Goal: Task Accomplishment & Management: Manage account settings

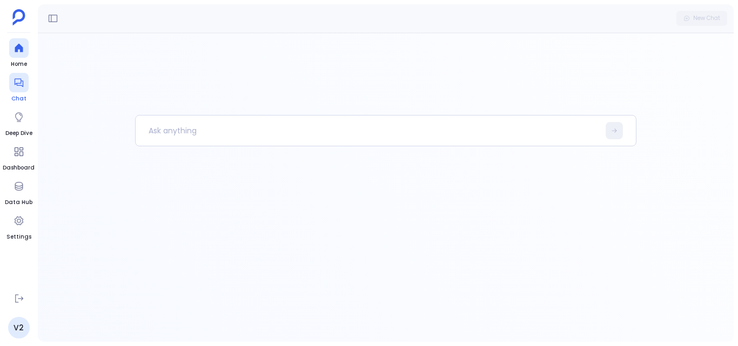
click at [19, 89] on div at bounding box center [18, 82] width 19 height 19
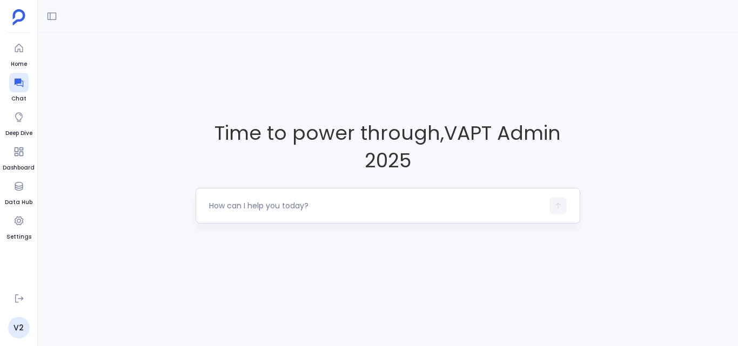
click at [449, 204] on textarea at bounding box center [376, 205] width 334 height 11
type textarea "test"
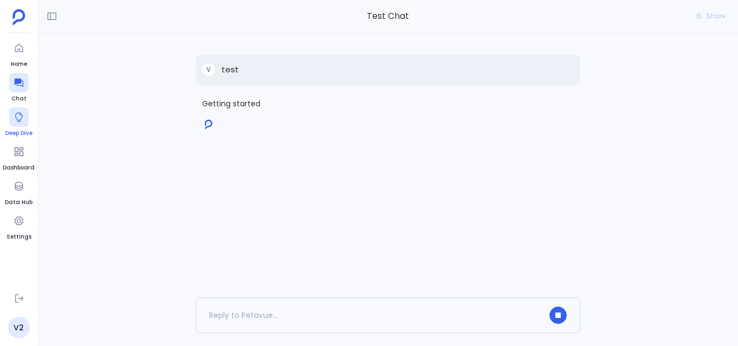
click at [25, 119] on div at bounding box center [18, 116] width 19 height 19
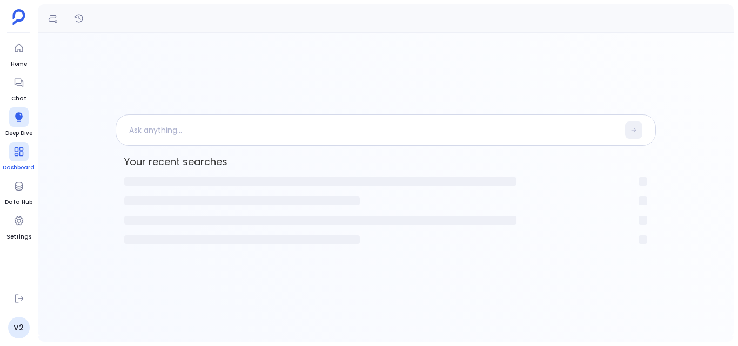
click at [26, 169] on span "Dashboard" at bounding box center [19, 168] width 32 height 9
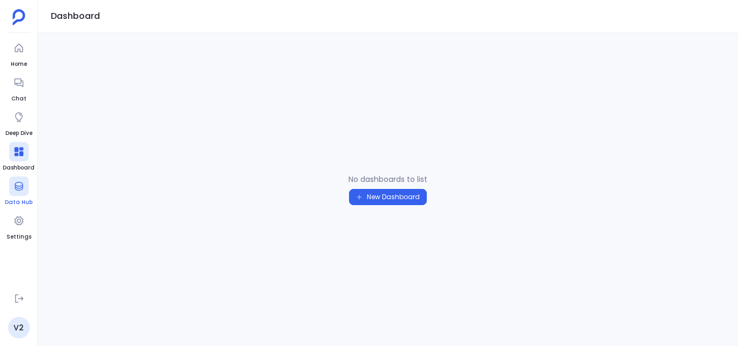
click at [10, 189] on div at bounding box center [18, 186] width 19 height 19
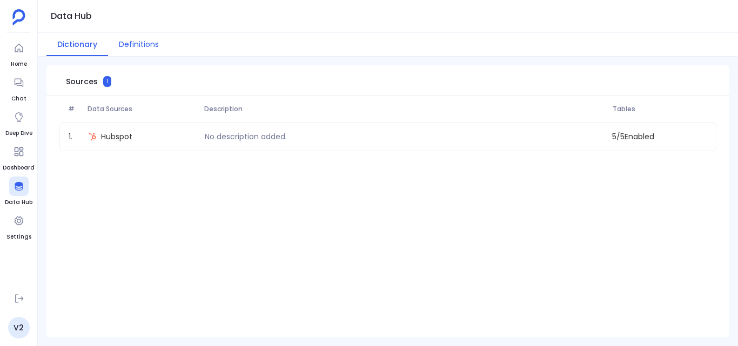
click at [144, 46] on button "Definitions" at bounding box center [139, 44] width 62 height 23
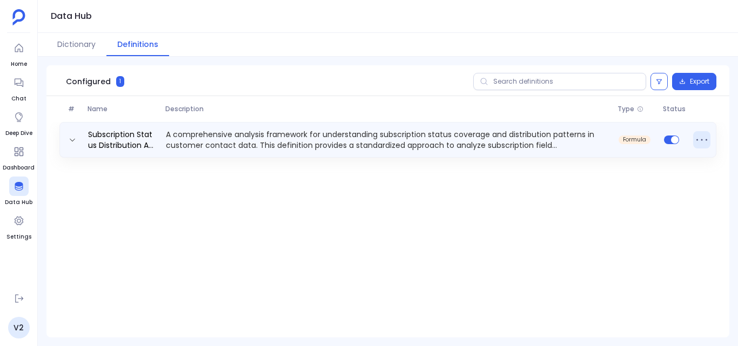
click at [696, 142] on icon at bounding box center [701, 139] width 17 height 17
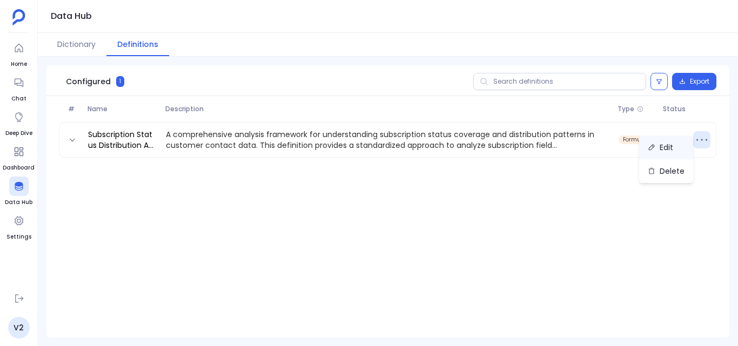
click at [665, 146] on button "Edit" at bounding box center [666, 148] width 54 height 24
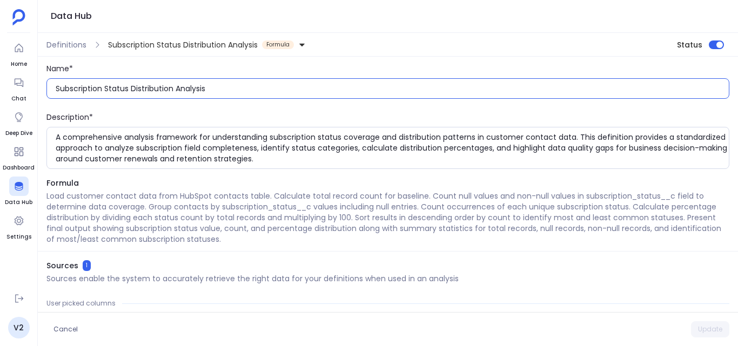
click at [351, 92] on input "Subscription Status Distribution Analysis" at bounding box center [392, 88] width 673 height 11
paste input "<a href="[DOMAIN_NAME]">Click Here</a>"
type input "<a href="[DOMAIN_NAME]">Click Here</a>"
click at [694, 326] on button "Update" at bounding box center [710, 329] width 38 height 16
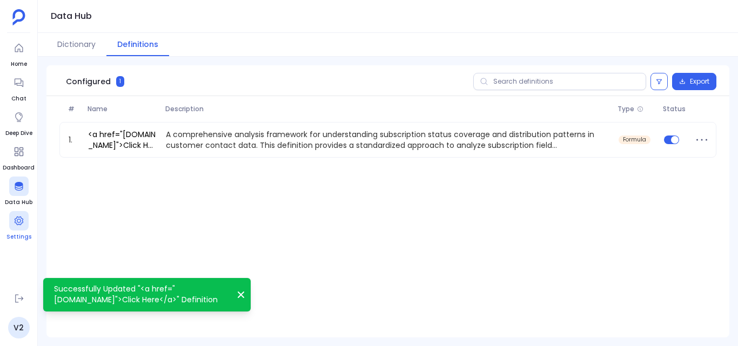
click at [24, 223] on div at bounding box center [18, 220] width 19 height 19
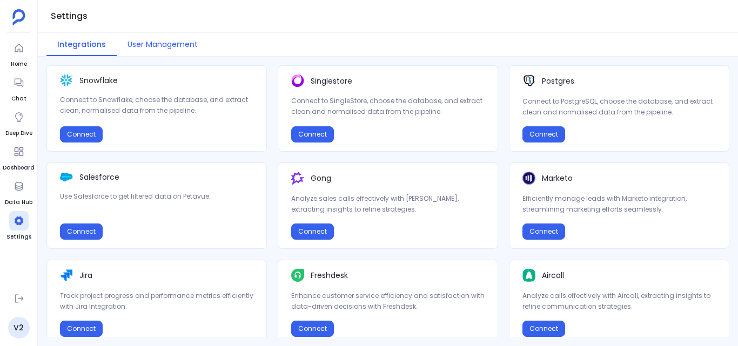
click at [145, 44] on button "User Management" at bounding box center [163, 44] width 92 height 23
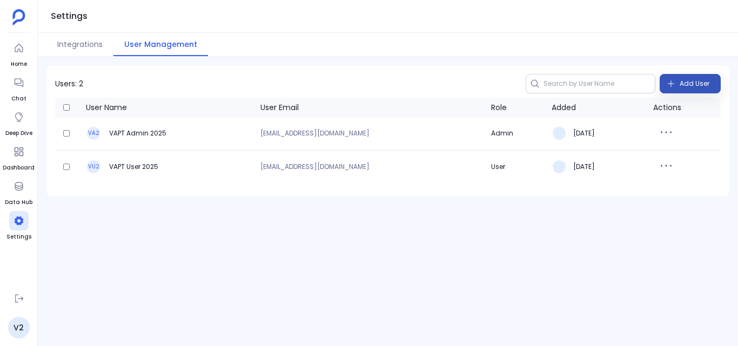
click at [680, 80] on span "Add User" at bounding box center [695, 83] width 30 height 17
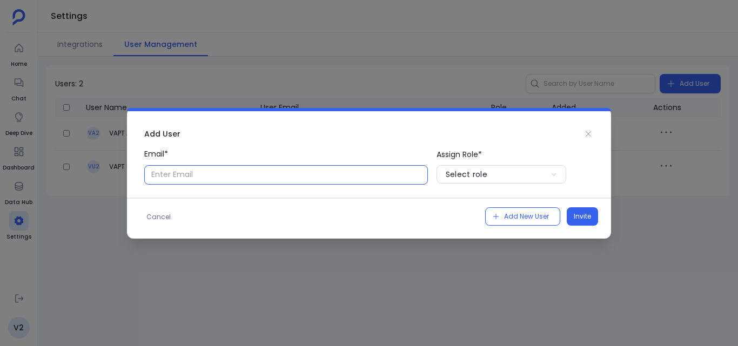
click at [258, 171] on input "Email*" at bounding box center [286, 174] width 284 height 19
click at [476, 171] on div "Select role" at bounding box center [467, 174] width 42 height 11
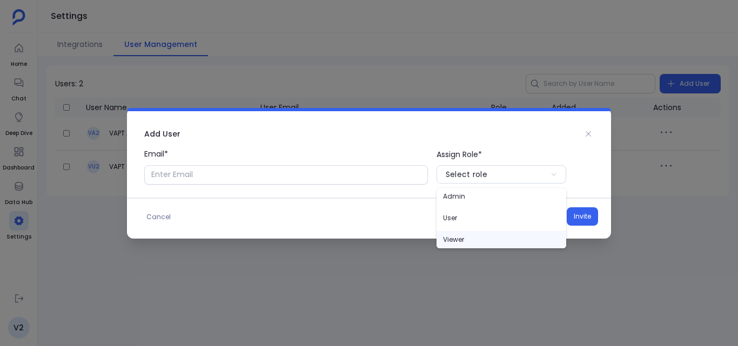
click at [485, 238] on p "Viewer" at bounding box center [501, 239] width 130 height 17
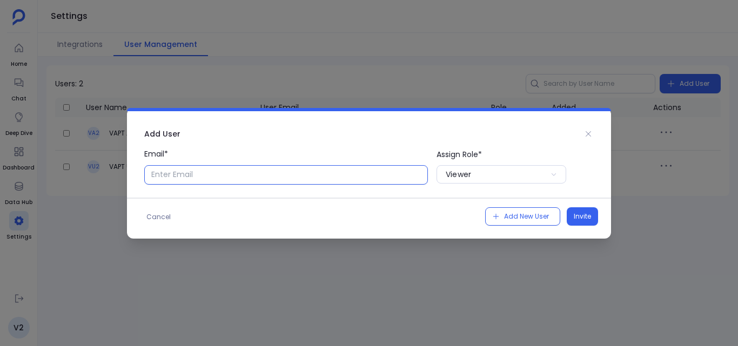
click at [367, 172] on input "Email*" at bounding box center [286, 174] width 284 height 19
type input "[PERSON_NAME][EMAIL_ADDRESS][DOMAIN_NAME]"
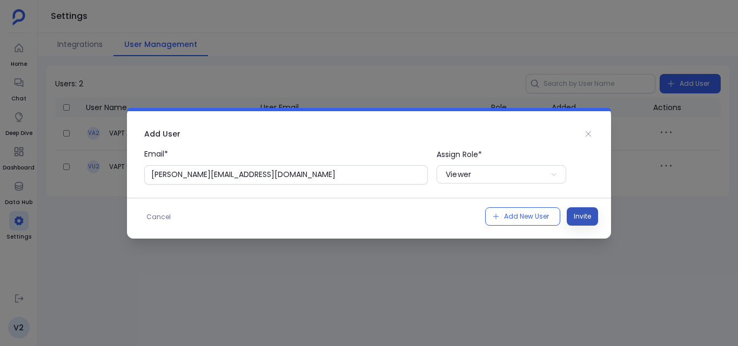
click at [579, 215] on span "Invite" at bounding box center [582, 216] width 17 height 11
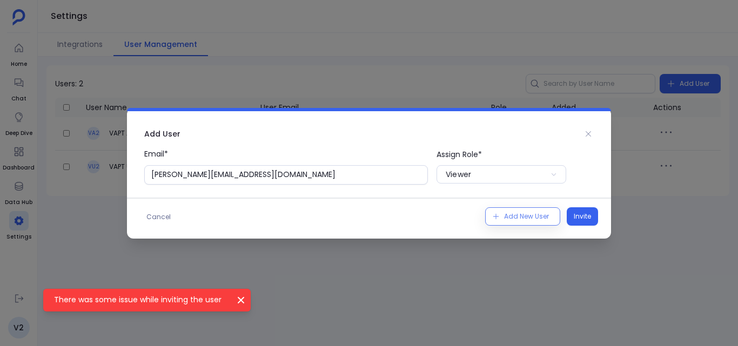
click at [518, 220] on span "Add New User" at bounding box center [526, 216] width 45 height 11
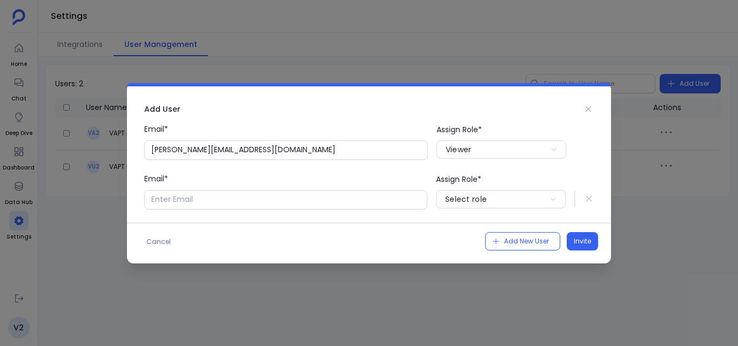
click at [588, 197] on icon at bounding box center [589, 199] width 10 height 10
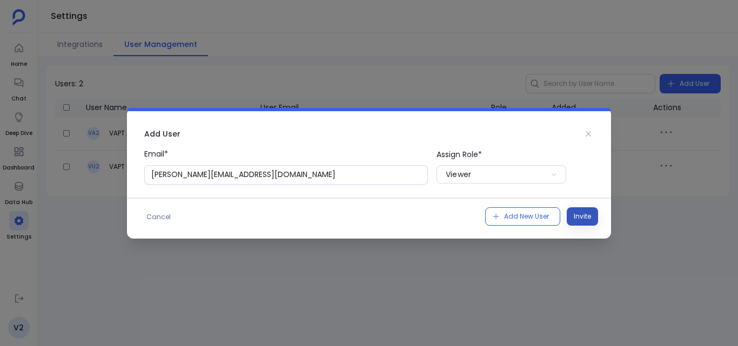
click at [586, 213] on span "Invite" at bounding box center [582, 216] width 17 height 11
click at [588, 133] on icon at bounding box center [588, 133] width 5 height 5
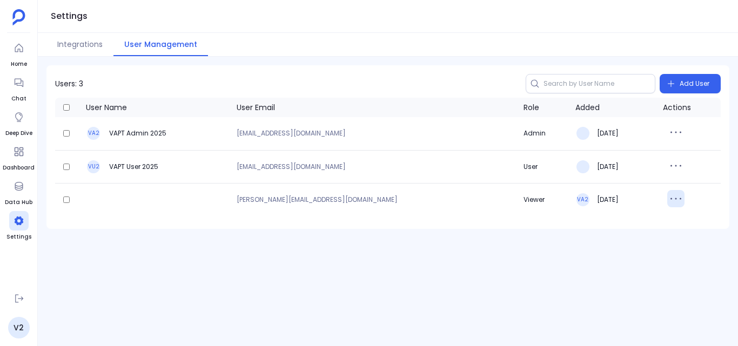
click at [667, 200] on icon "button" at bounding box center [675, 198] width 17 height 17
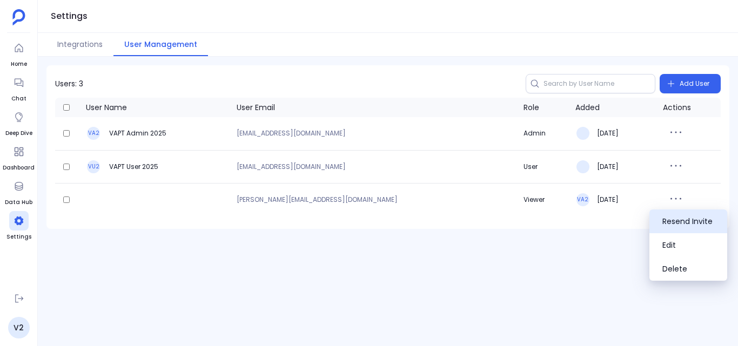
click at [669, 219] on button "Resend Invite" at bounding box center [688, 222] width 78 height 24
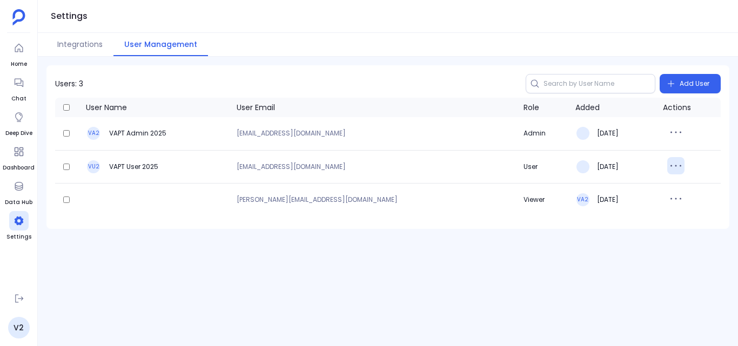
click at [667, 162] on icon "button" at bounding box center [675, 165] width 17 height 17
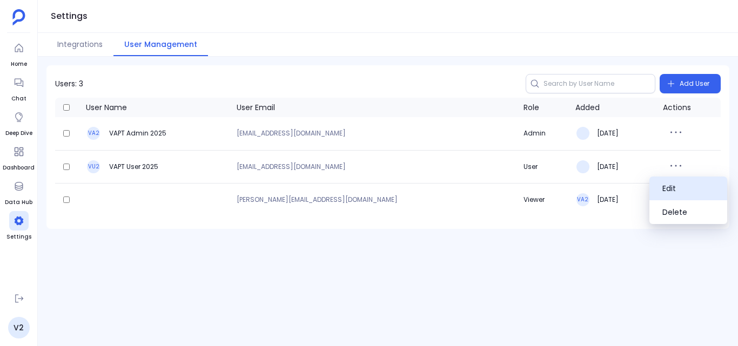
click at [670, 184] on button "Edit" at bounding box center [688, 189] width 78 height 24
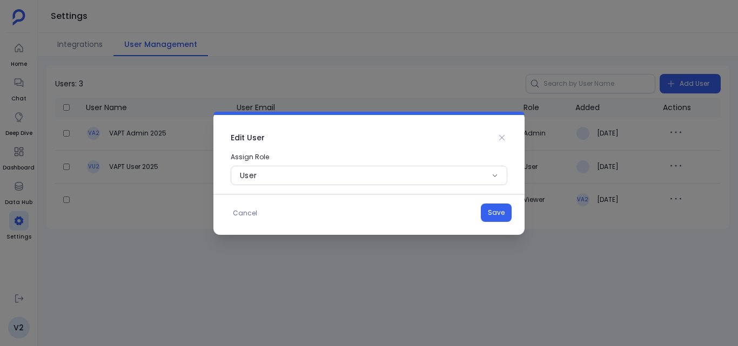
click at [501, 137] on icon at bounding box center [502, 137] width 9 height 9
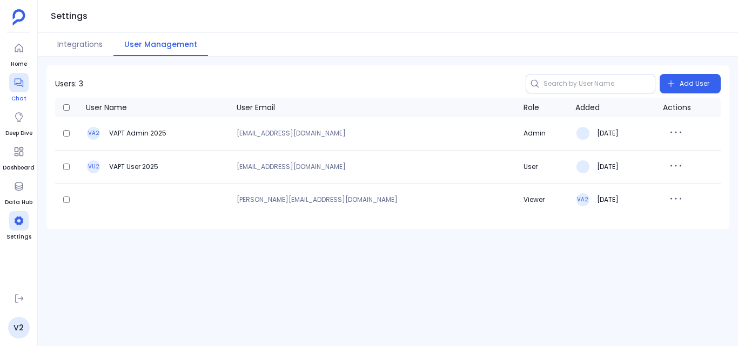
click at [22, 83] on icon at bounding box center [19, 82] width 11 height 11
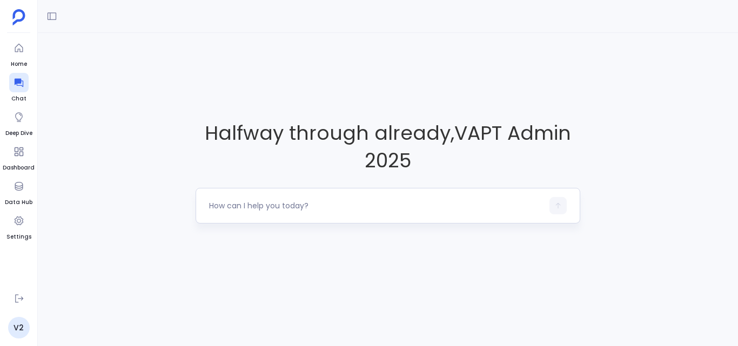
click at [260, 203] on textarea at bounding box center [376, 205] width 334 height 11
type textarea "test"
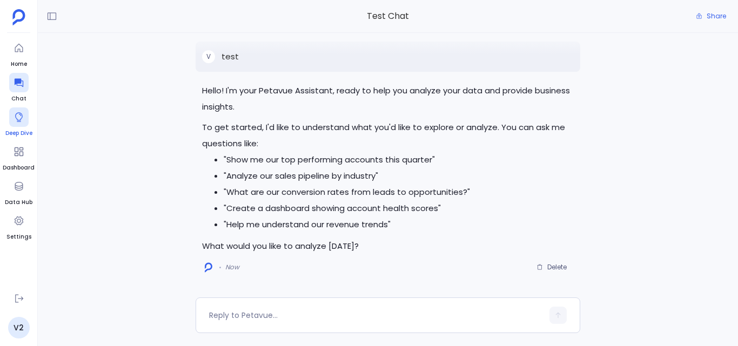
click at [11, 125] on div at bounding box center [18, 116] width 19 height 19
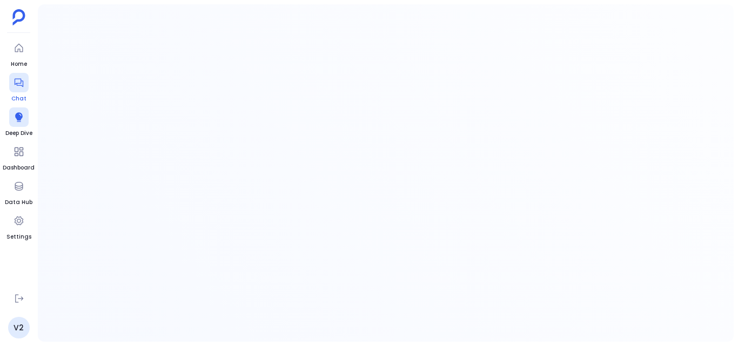
click at [18, 87] on icon at bounding box center [19, 82] width 11 height 11
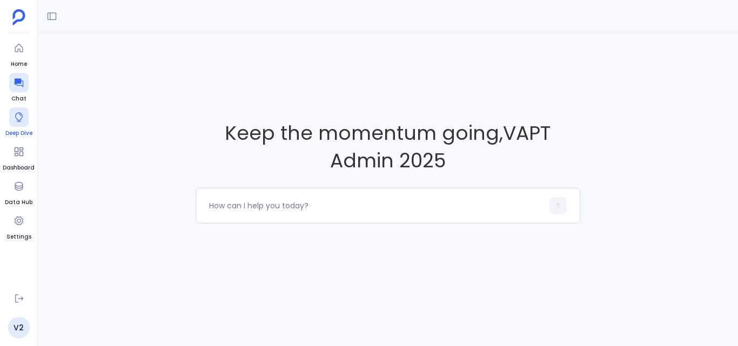
click at [20, 125] on div at bounding box center [18, 116] width 19 height 19
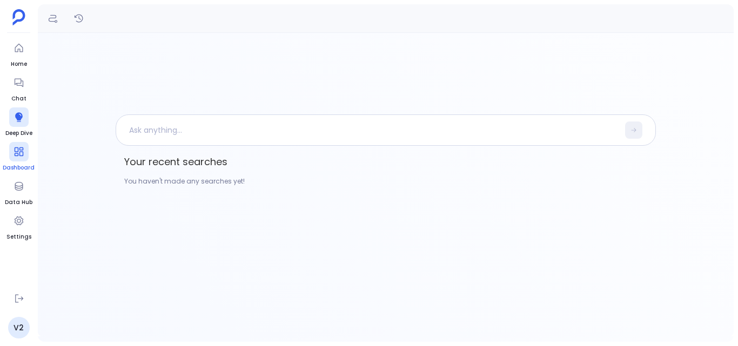
click at [23, 159] on div at bounding box center [18, 151] width 19 height 19
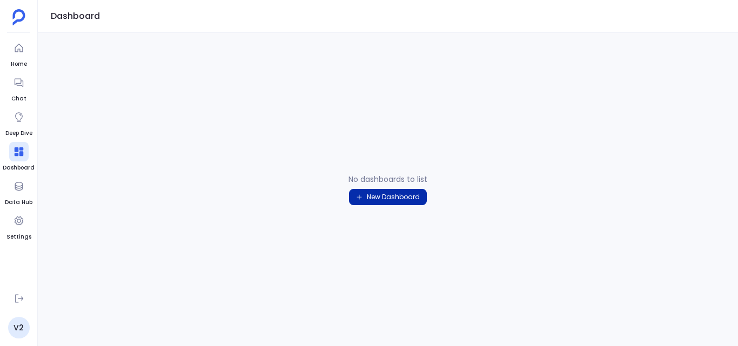
click at [393, 194] on button "New Dashboard" at bounding box center [388, 197] width 78 height 16
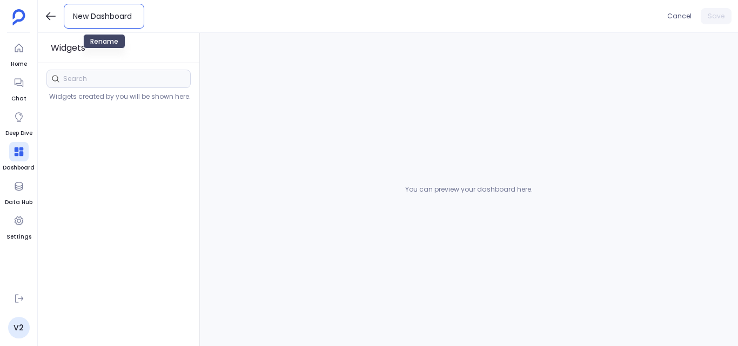
click at [129, 17] on input "New Dashboard" at bounding box center [104, 16] width 62 height 11
paste input "<a href="[DOMAIN_NAME]">Click Here</a>"
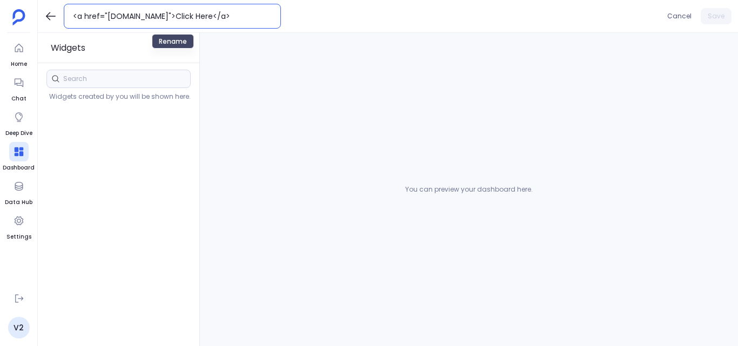
type input "<a href="[DOMAIN_NAME]">Click Here</a>"
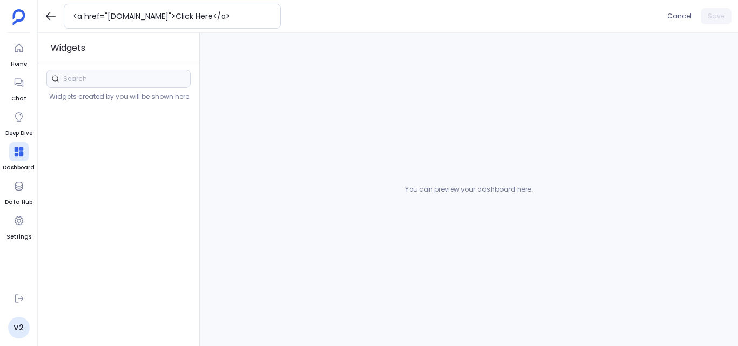
click at [127, 78] on div at bounding box center [118, 79] width 144 height 18
click at [75, 80] on div at bounding box center [118, 79] width 144 height 18
click at [83, 80] on div at bounding box center [118, 79] width 144 height 18
click at [502, 69] on div "You can preview your dashboard here." at bounding box center [469, 189] width 538 height 313
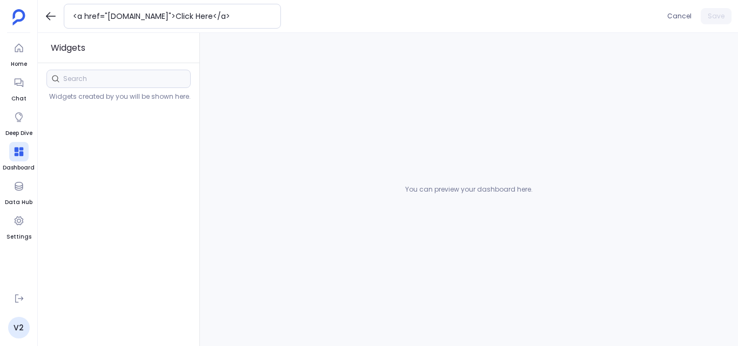
click at [443, 188] on div "You can preview your dashboard here." at bounding box center [468, 189] width 127 height 9
drag, startPoint x: 106, startPoint y: 123, endPoint x: 92, endPoint y: 84, distance: 41.2
click at [105, 120] on div "Widgets created by you will be shown here." at bounding box center [121, 215] width 151 height 246
drag, startPoint x: 92, startPoint y: 84, endPoint x: 68, endPoint y: 31, distance: 58.0
click at [92, 83] on div at bounding box center [118, 79] width 144 height 18
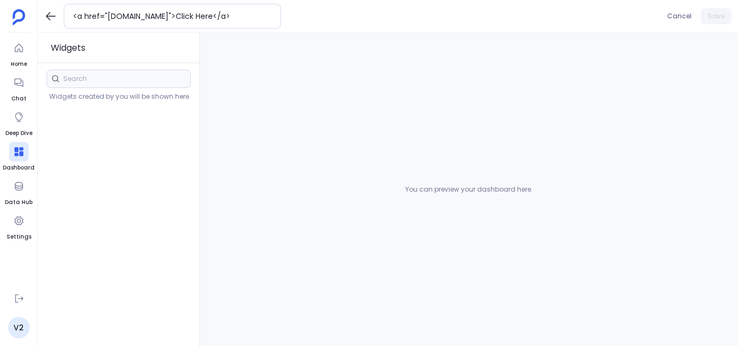
click at [52, 22] on icon at bounding box center [50, 16] width 13 height 13
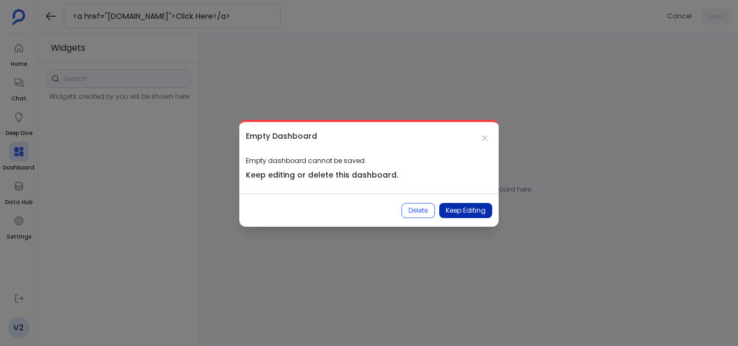
click at [454, 214] on button "Keep Editing" at bounding box center [465, 210] width 53 height 15
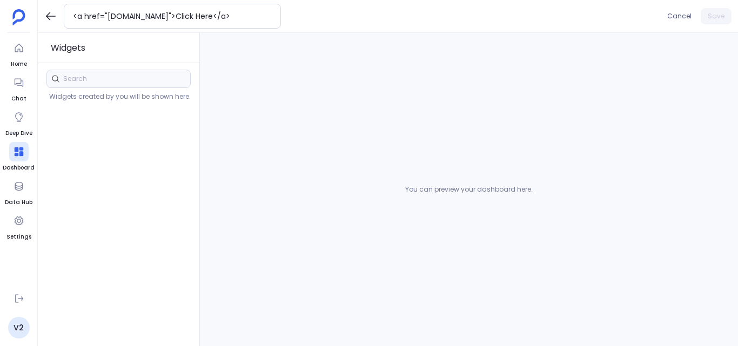
click at [126, 82] on div at bounding box center [118, 79] width 144 height 18
click at [16, 153] on icon at bounding box center [19, 151] width 11 height 11
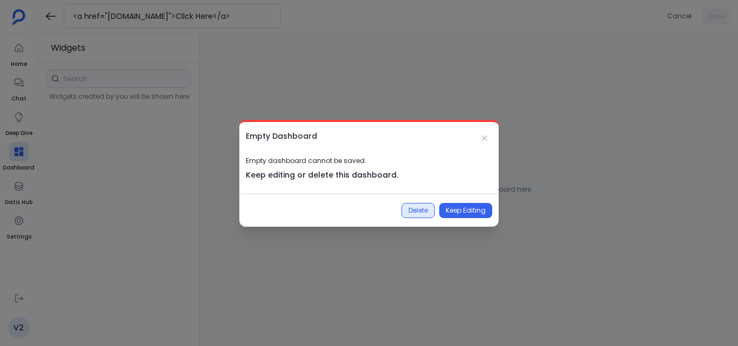
click at [427, 209] on button "Delete" at bounding box center [417, 210] width 33 height 15
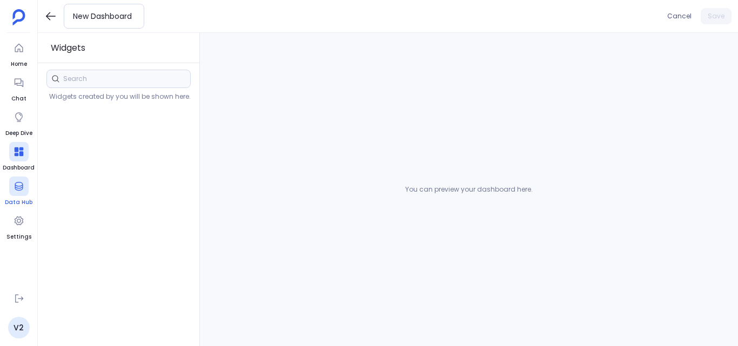
click at [22, 184] on icon at bounding box center [19, 186] width 11 height 11
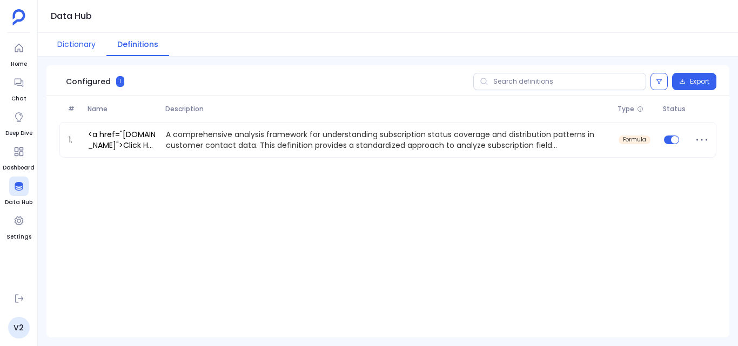
click at [85, 51] on button "Dictionary" at bounding box center [76, 44] width 60 height 23
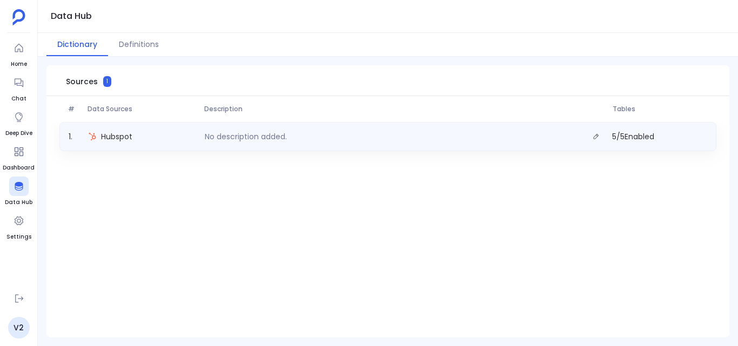
click at [136, 137] on div "Hubspot" at bounding box center [142, 136] width 117 height 15
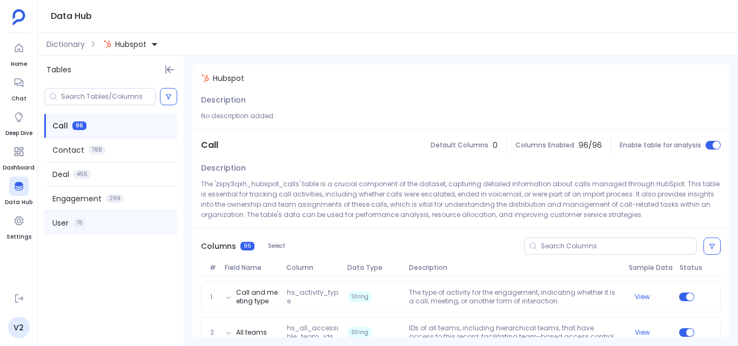
click at [70, 218] on div "User 76" at bounding box center [110, 223] width 133 height 24
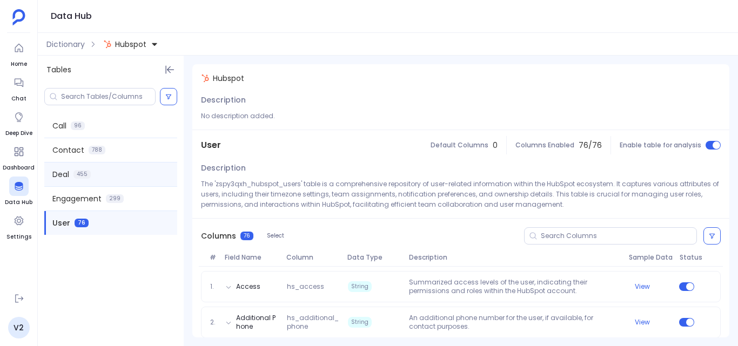
click at [92, 179] on div "Deal 455" at bounding box center [110, 175] width 133 height 24
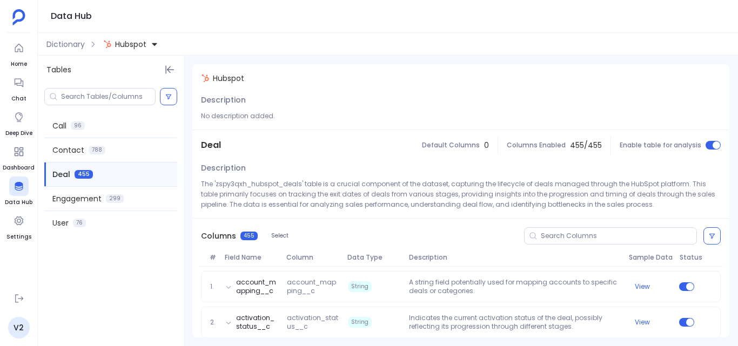
click at [156, 45] on icon at bounding box center [154, 44] width 5 height 3
click at [156, 45] on icon at bounding box center [154, 43] width 5 height 3
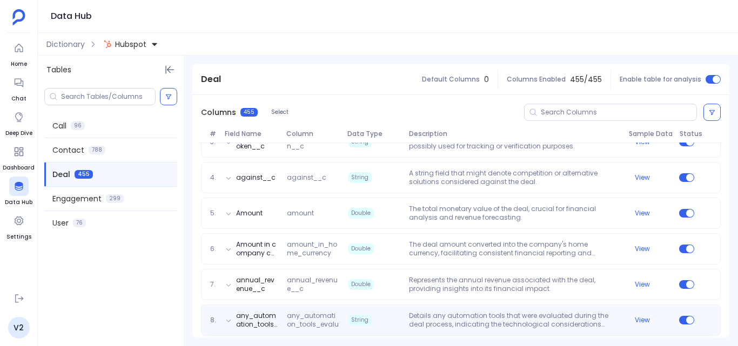
scroll to position [378, 0]
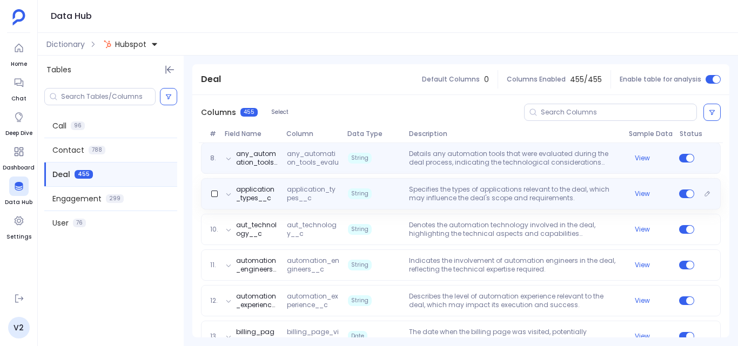
click at [310, 162] on span "any_automation_tools_evaluated__c" at bounding box center [313, 158] width 61 height 17
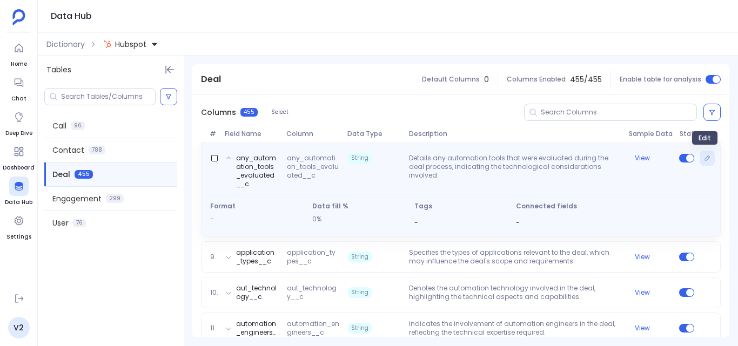
click at [705, 160] on icon "Edit" at bounding box center [707, 158] width 5 height 5
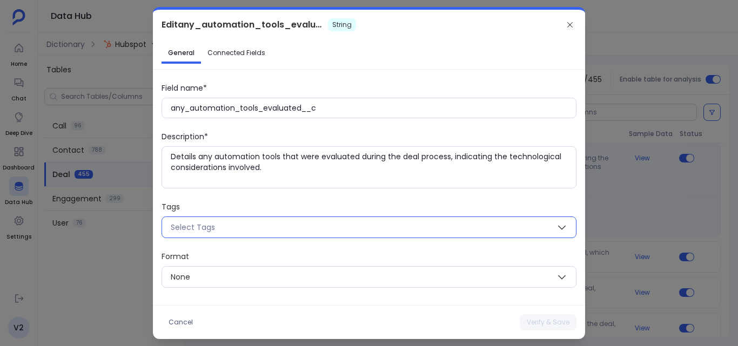
click at [287, 221] on span "Select Tags" at bounding box center [356, 228] width 388 height 14
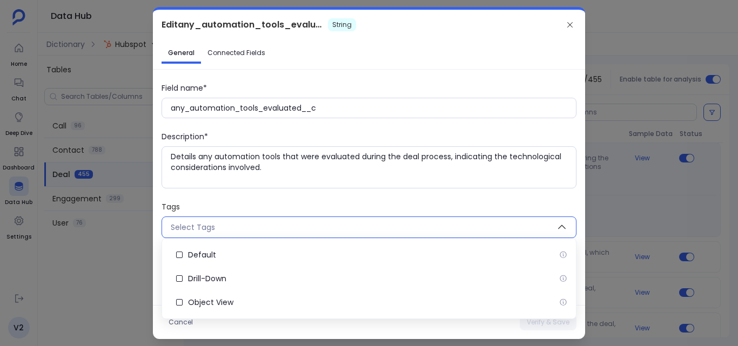
click at [287, 221] on span "Select Tags" at bounding box center [356, 228] width 388 height 14
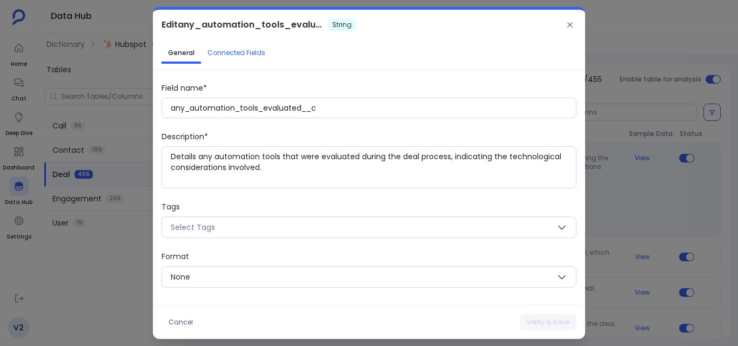
click at [261, 54] on span "Connected Fields" at bounding box center [236, 53] width 58 height 9
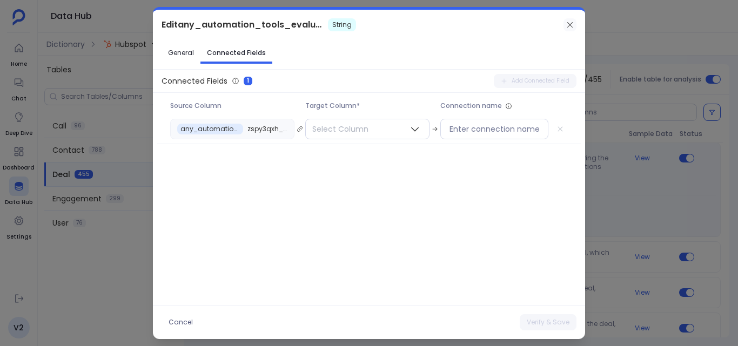
click at [572, 24] on icon at bounding box center [570, 25] width 9 height 9
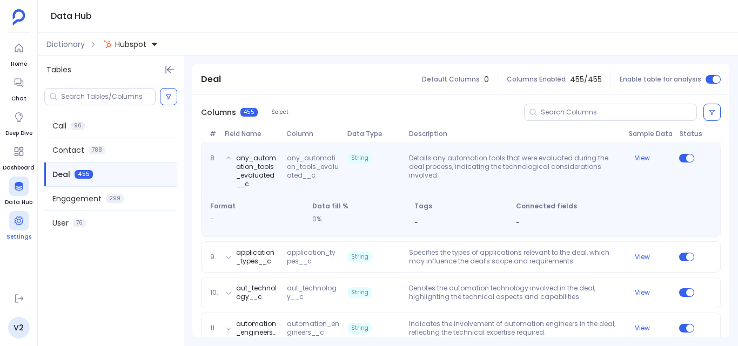
click at [14, 224] on icon at bounding box center [19, 221] width 11 height 11
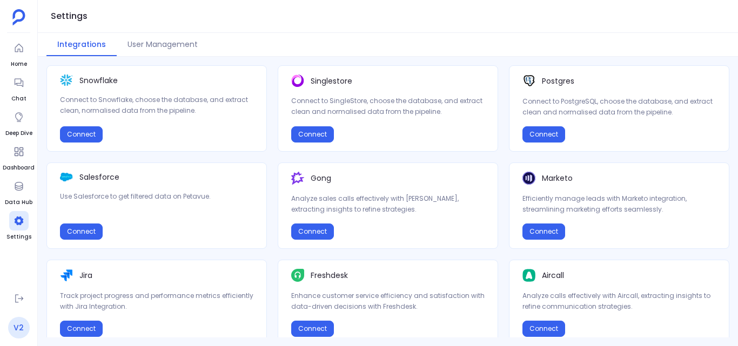
click at [20, 333] on link "V2" at bounding box center [19, 328] width 22 height 22
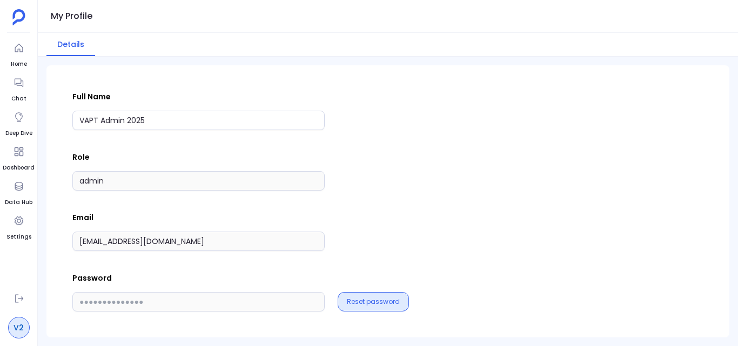
scroll to position [80, 0]
click at [394, 299] on button "Reset password" at bounding box center [373, 302] width 53 height 9
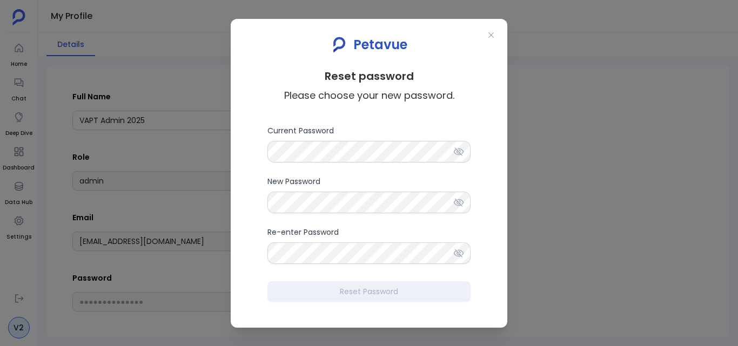
click at [460, 146] on icon at bounding box center [458, 151] width 11 height 11
click at [461, 203] on icon at bounding box center [458, 202] width 11 height 11
click at [460, 254] on icon at bounding box center [459, 253] width 10 height 8
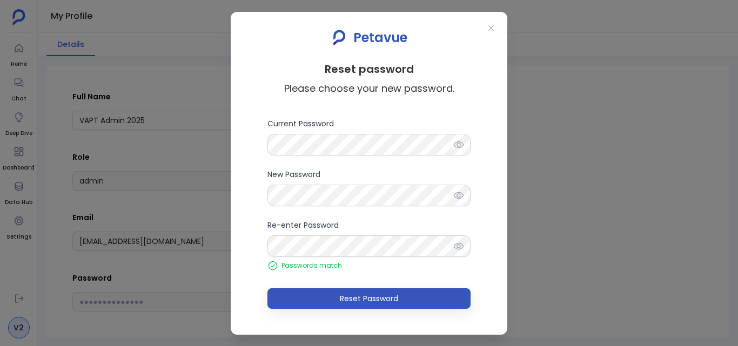
click at [415, 297] on button "Reset Password" at bounding box center [368, 298] width 203 height 21
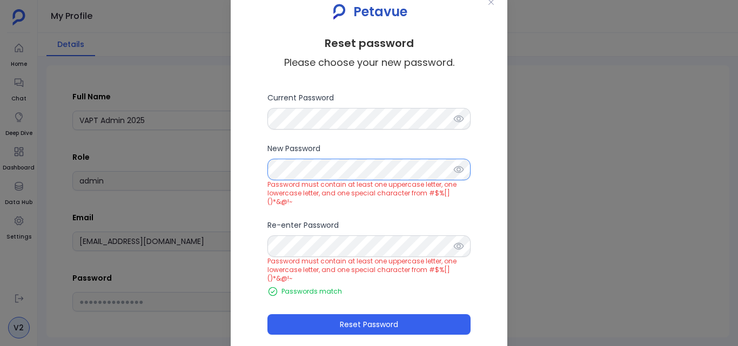
click at [255, 165] on form "Current Password New Password Password must contain at least one uppercase lett…" at bounding box center [369, 213] width 264 height 243
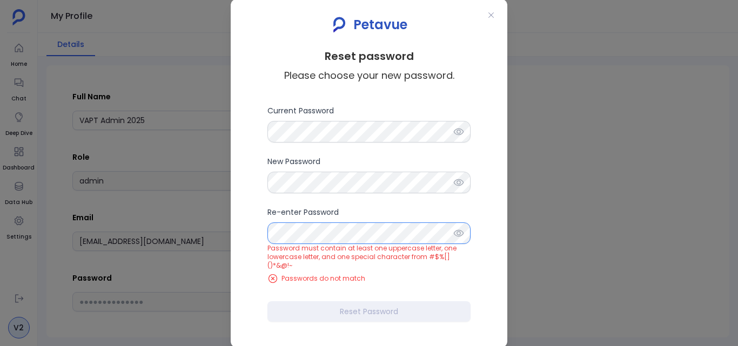
click at [250, 233] on form "Current Password New Password Re-enter Password Password must contain at least …" at bounding box center [369, 213] width 264 height 217
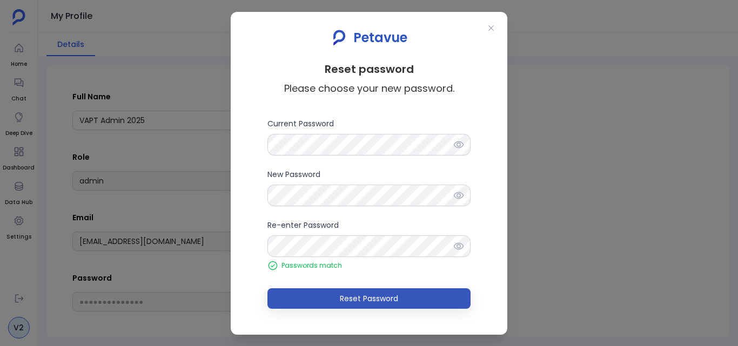
click at [423, 297] on button "Reset Password" at bounding box center [368, 298] width 203 height 21
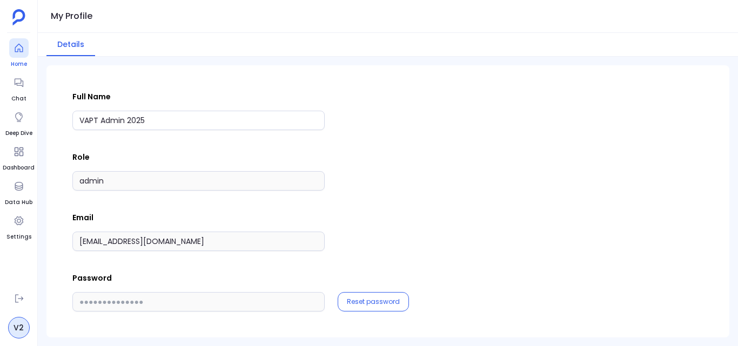
click at [25, 56] on div at bounding box center [18, 47] width 19 height 19
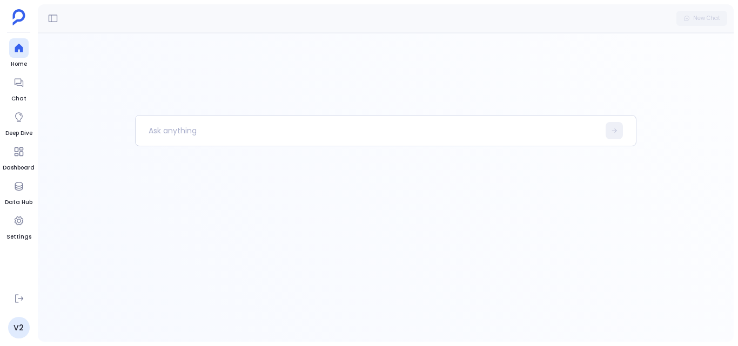
click at [716, 18] on div "New Chat" at bounding box center [701, 18] width 51 height 15
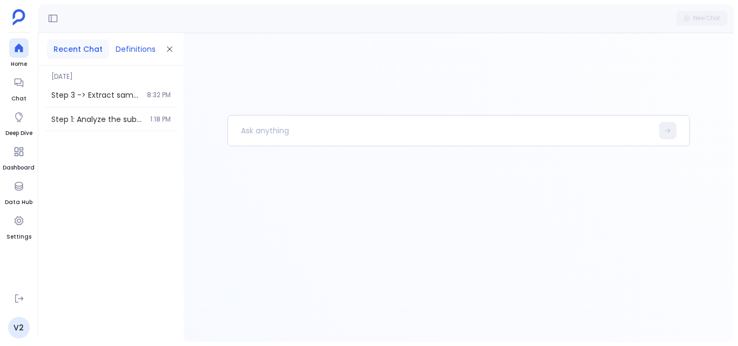
click at [138, 50] on button "Definitions" at bounding box center [135, 48] width 53 height 19
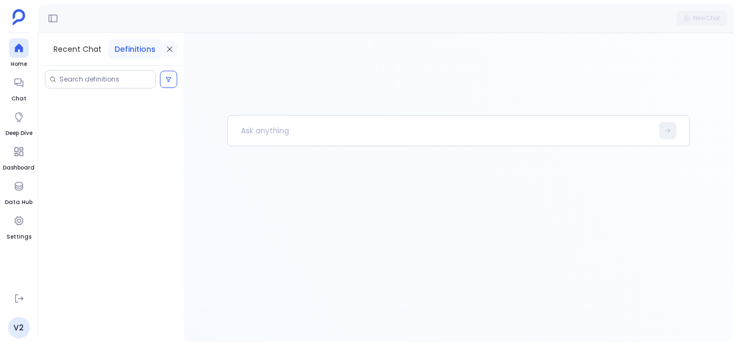
click at [168, 49] on icon at bounding box center [169, 48] width 5 height 5
click at [16, 328] on link "V2" at bounding box center [19, 328] width 22 height 22
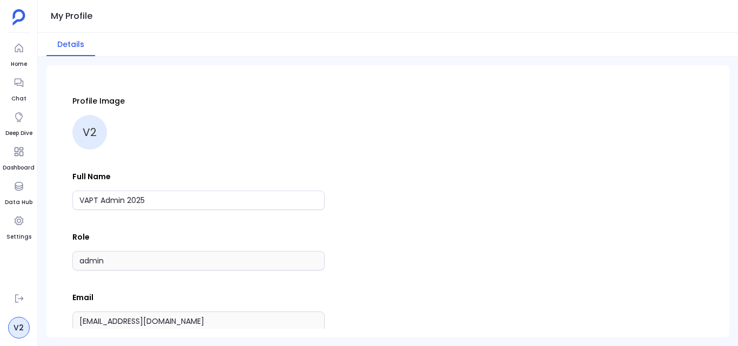
click at [96, 133] on div "V2" at bounding box center [89, 132] width 35 height 35
click at [22, 302] on icon at bounding box center [19, 298] width 11 height 11
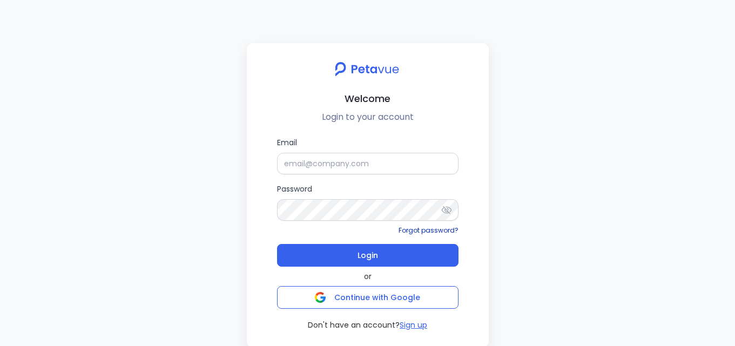
click at [431, 233] on link "Forgot password?" at bounding box center [429, 230] width 60 height 9
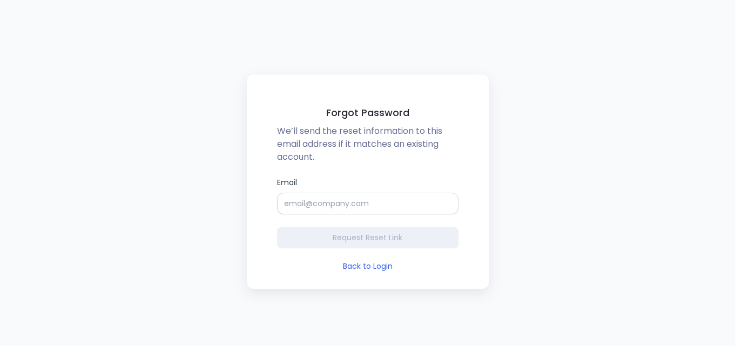
click at [337, 207] on input "Email" at bounding box center [367, 204] width 181 height 22
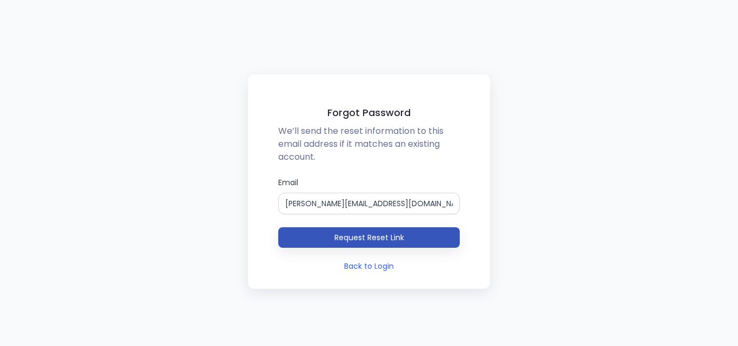
click at [351, 240] on span "Request Reset Link" at bounding box center [369, 237] width 70 height 11
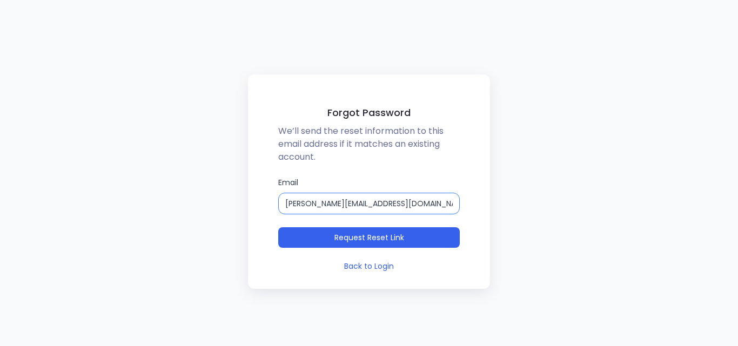
drag, startPoint x: 285, startPoint y: 199, endPoint x: 278, endPoint y: 200, distance: 6.6
click at [278, 200] on input "[PERSON_NAME][EMAIL_ADDRESS][DOMAIN_NAME]" at bounding box center [368, 204] width 181 height 22
paste input "[EMAIL_ADDRESS][DOMAIN_NAME]"
type input "[EMAIL_ADDRESS][DOMAIN_NAME]"
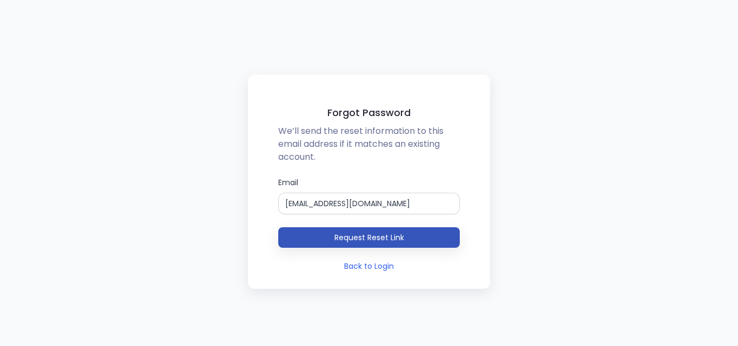
click at [394, 230] on button "Request Reset Link" at bounding box center [368, 237] width 181 height 21
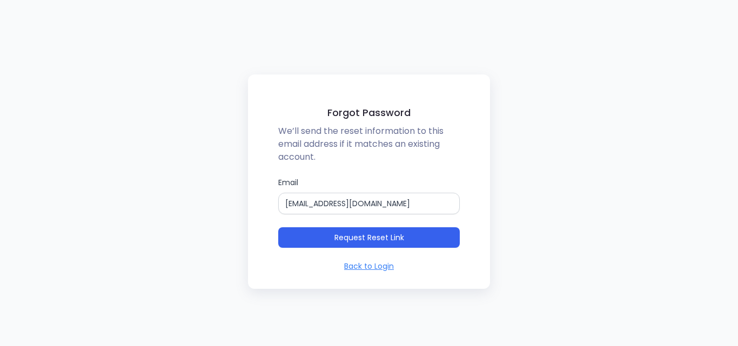
click at [386, 266] on link "Back to Login" at bounding box center [369, 266] width 50 height 11
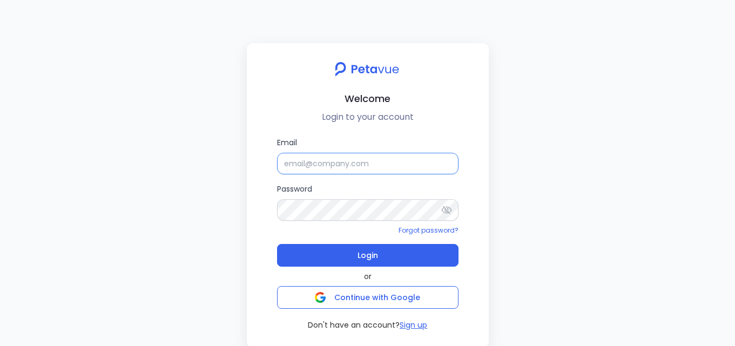
click at [375, 173] on input "Email" at bounding box center [367, 164] width 181 height 22
paste input "[EMAIL_ADDRESS][DOMAIN_NAME]"
type input "[EMAIL_ADDRESS][DOMAIN_NAME]"
drag, startPoint x: 415, startPoint y: 251, endPoint x: 399, endPoint y: 272, distance: 26.5
click at [415, 251] on button "Login" at bounding box center [367, 255] width 181 height 23
